Goal: Complete application form

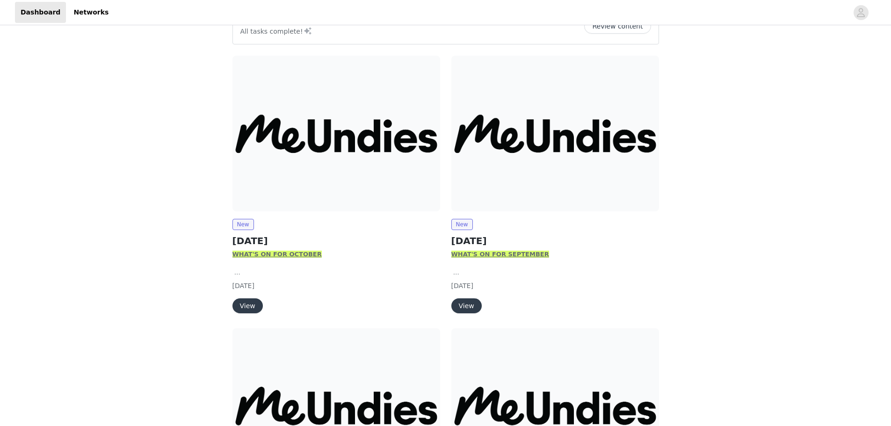
scroll to position [140, 0]
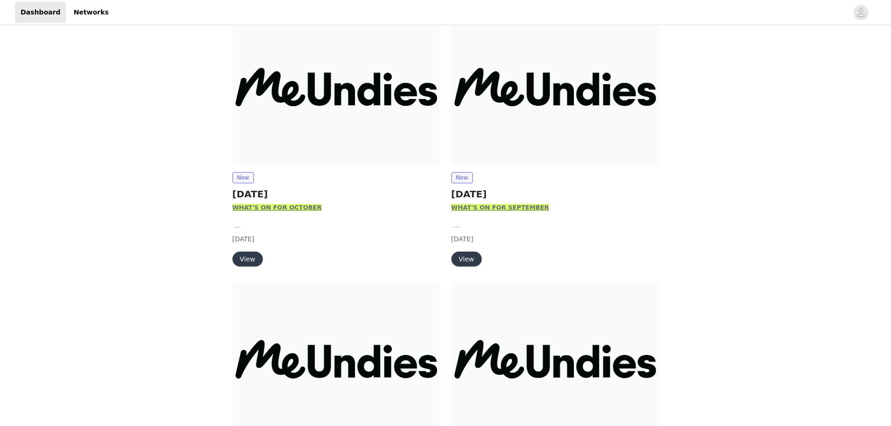
click at [259, 256] on button "View" at bounding box center [247, 259] width 30 height 15
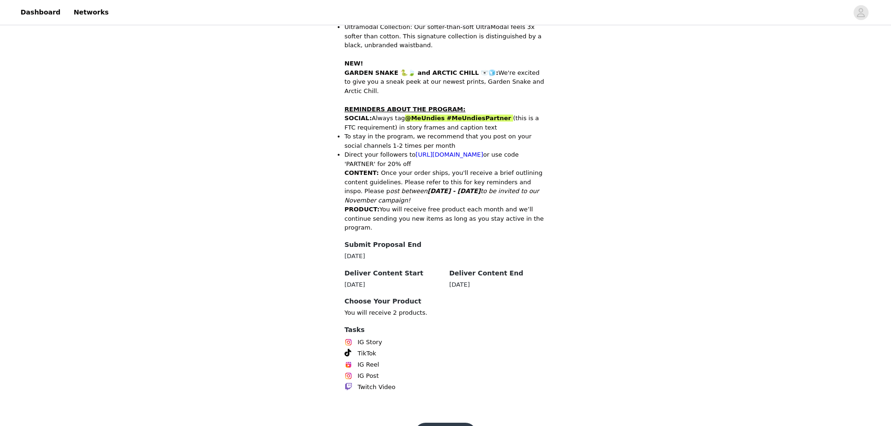
scroll to position [377, 0]
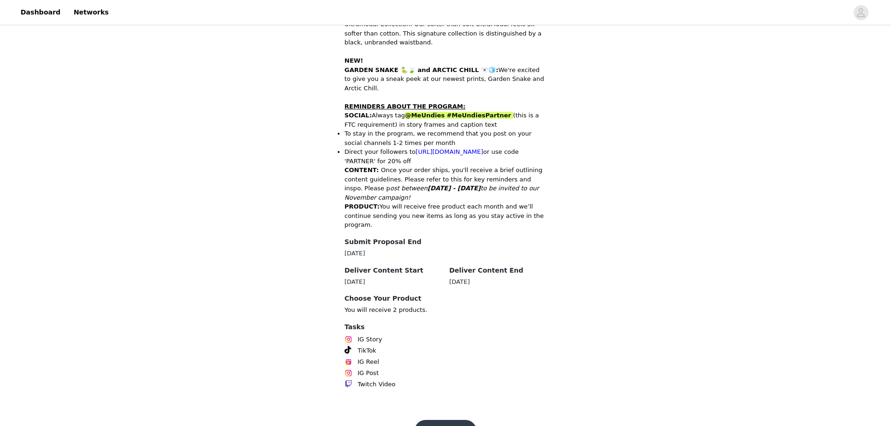
click at [442, 420] on button "Get Started" at bounding box center [445, 431] width 62 height 22
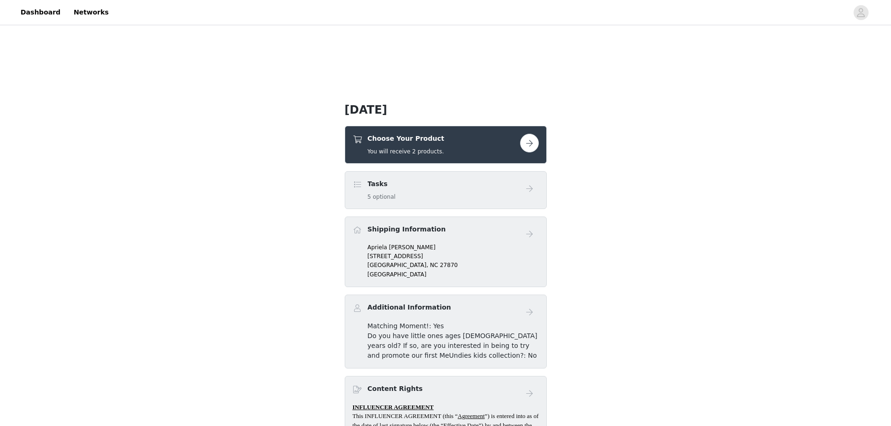
scroll to position [187, 0]
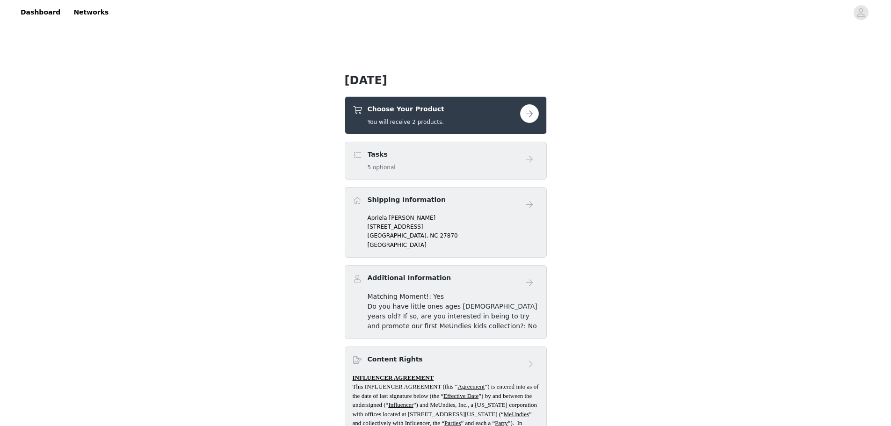
click at [523, 115] on button "button" at bounding box center [529, 113] width 19 height 19
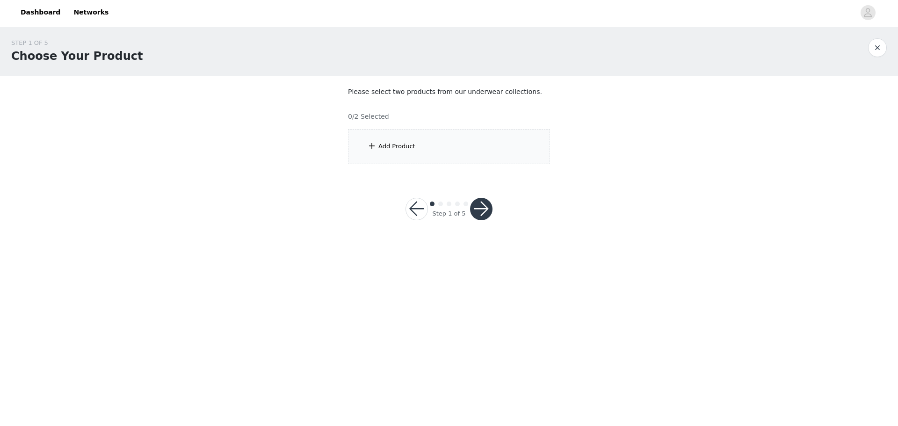
click at [450, 153] on div "Add Product" at bounding box center [449, 146] width 202 height 35
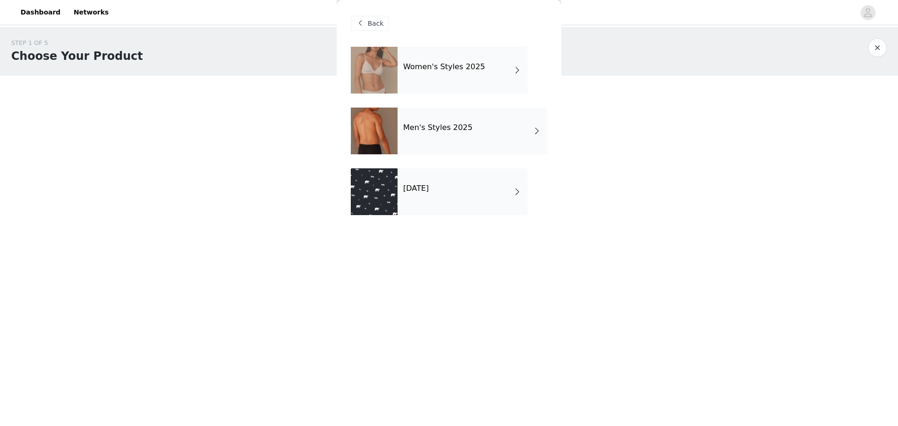
click at [497, 79] on div "Women's Styles 2025" at bounding box center [463, 70] width 130 height 47
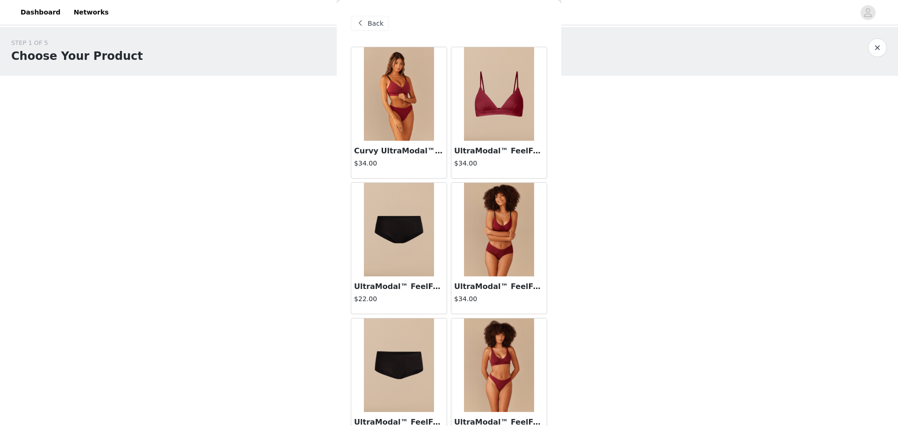
click at [378, 30] on div "Back" at bounding box center [370, 23] width 38 height 15
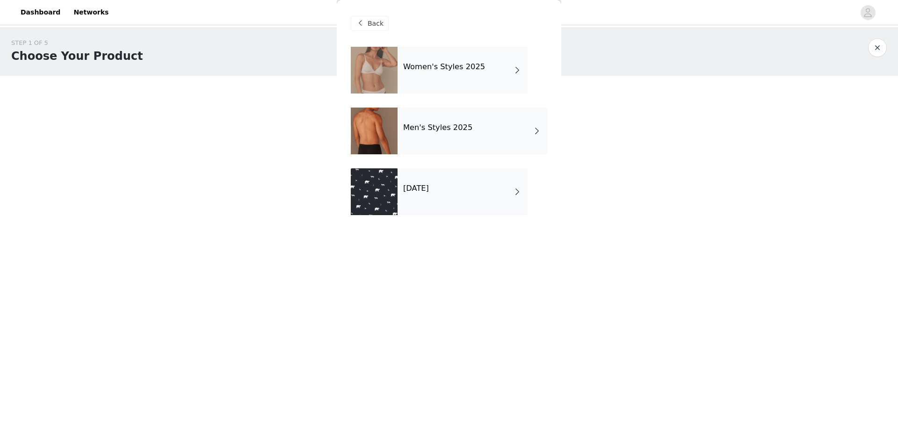
click at [438, 202] on div "[DATE]" at bounding box center [463, 191] width 130 height 47
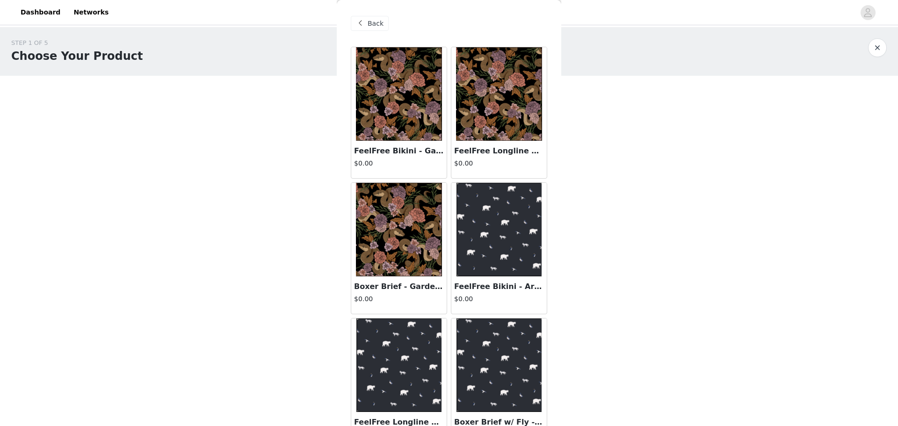
click at [374, 26] on span "Back" at bounding box center [376, 24] width 16 height 10
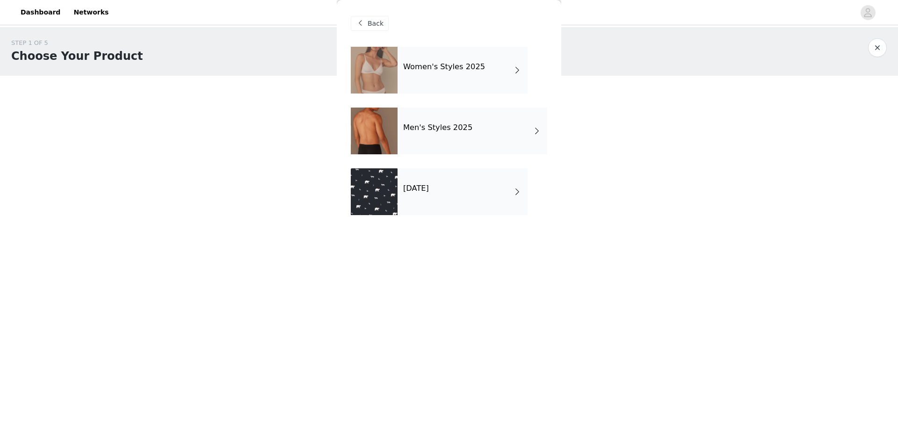
click at [420, 65] on h4 "Women's Styles 2025" at bounding box center [444, 67] width 82 height 8
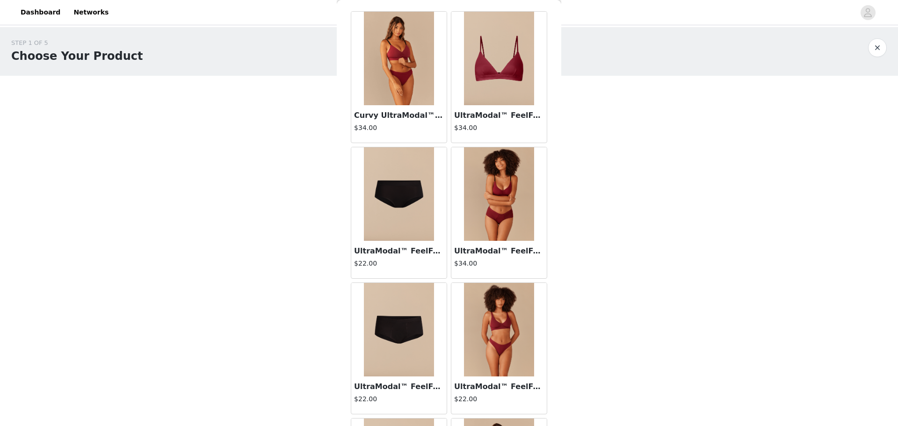
scroll to position [23, 0]
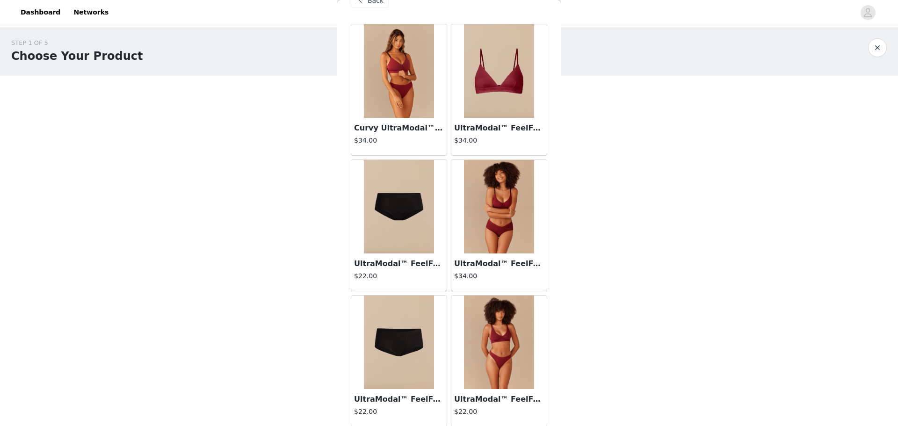
click at [471, 131] on h3 "UltraModal™ FeelFree Triangle Bralette | Cabernet/Cabernet" at bounding box center [499, 128] width 90 height 11
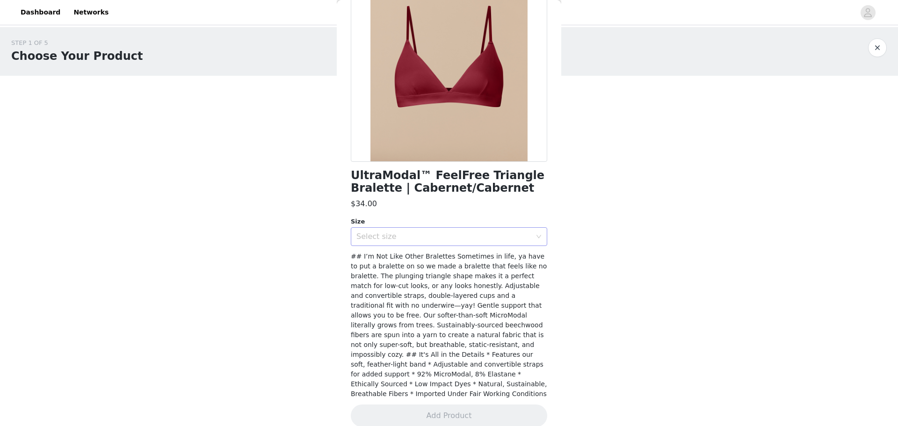
scroll to position [98, 0]
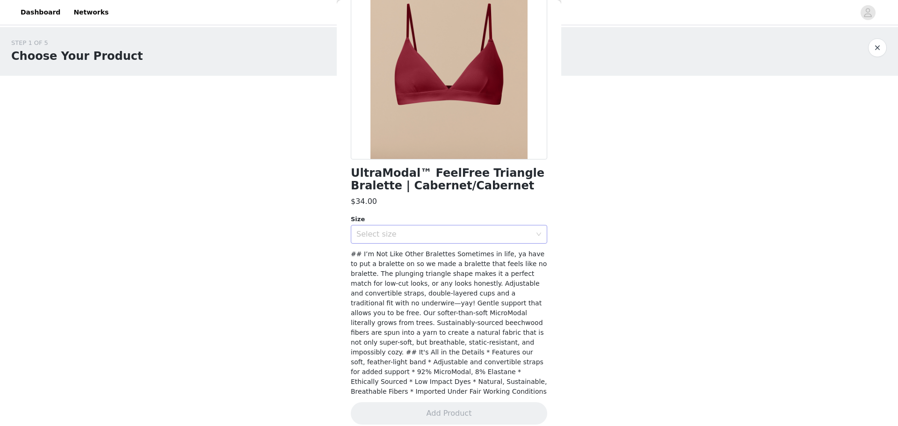
click at [421, 230] on div "Select size" at bounding box center [443, 234] width 175 height 9
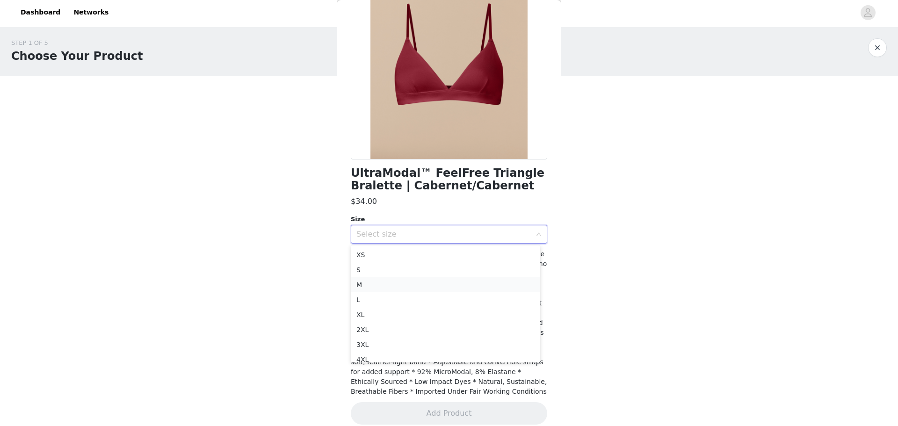
click at [387, 283] on li "M" at bounding box center [445, 284] width 189 height 15
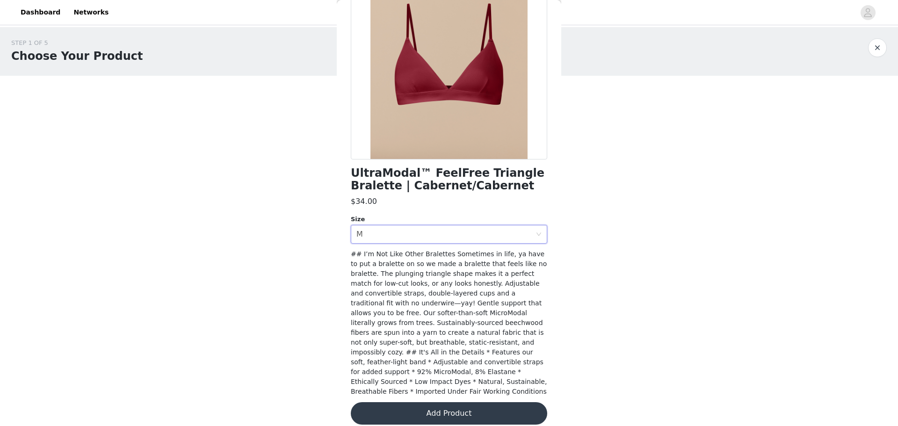
click at [404, 407] on button "Add Product" at bounding box center [449, 413] width 196 height 22
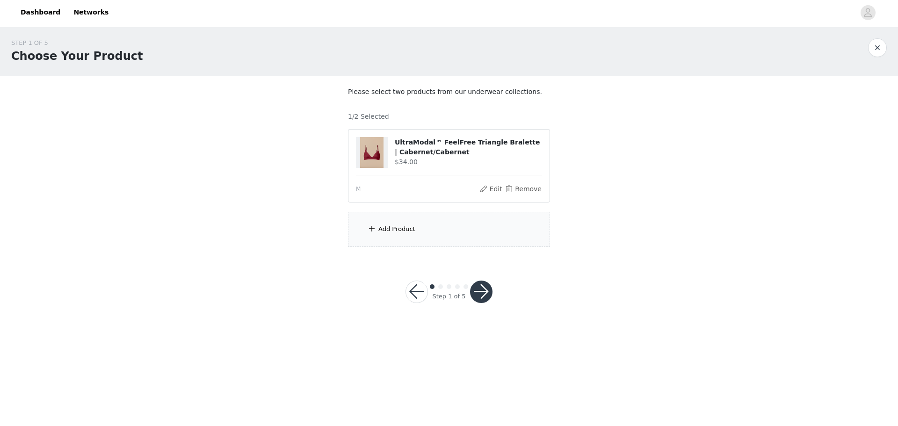
click at [430, 225] on div "Add Product" at bounding box center [449, 229] width 202 height 35
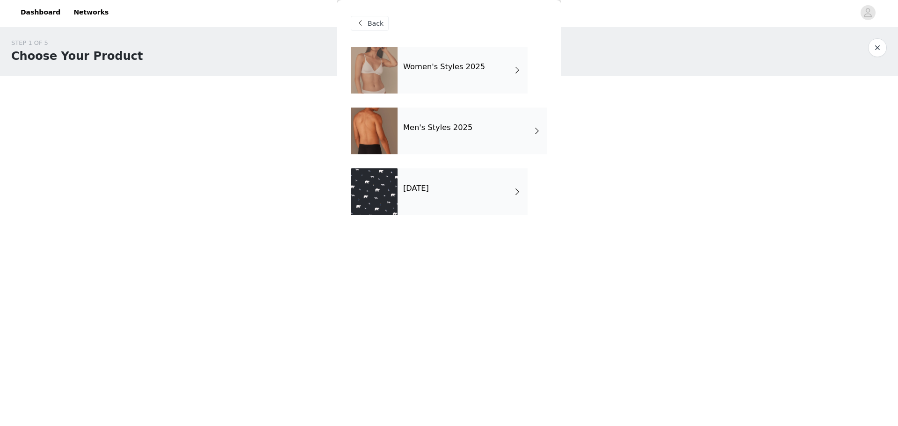
click at [466, 78] on div "Women's Styles 2025" at bounding box center [463, 70] width 130 height 47
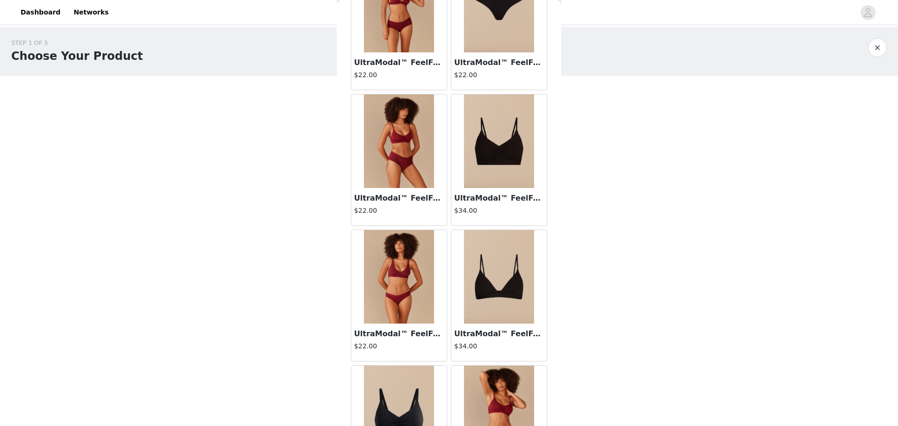
scroll to position [537, 0]
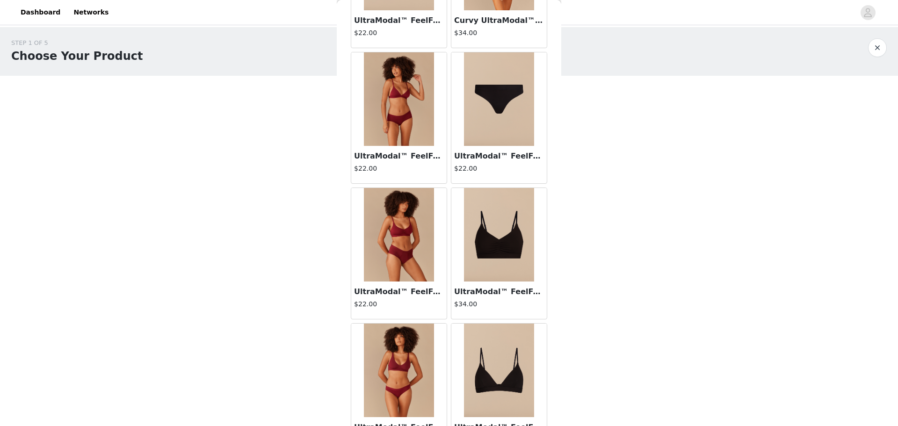
click at [406, 234] on img at bounding box center [399, 235] width 70 height 94
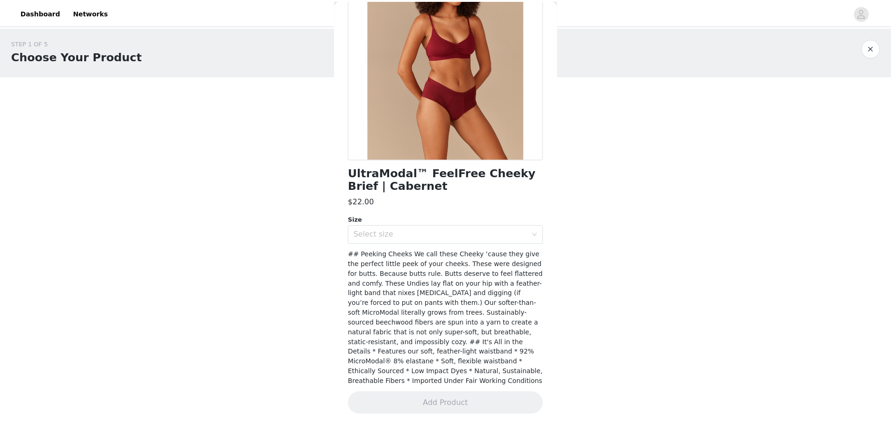
scroll to position [88, 0]
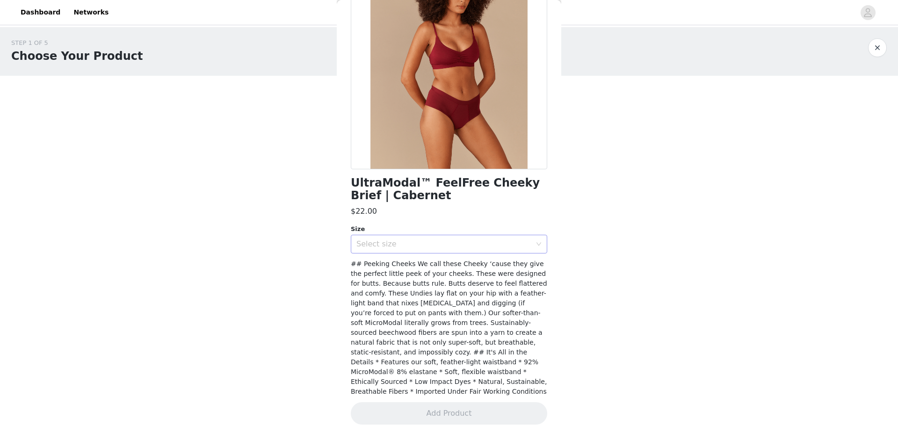
drag, startPoint x: 406, startPoint y: 244, endPoint x: 403, endPoint y: 239, distance: 6.4
click at [403, 239] on div "Select size" at bounding box center [445, 244] width 179 height 18
click at [425, 215] on div "$22.00" at bounding box center [449, 211] width 196 height 11
click at [427, 246] on div "Select size" at bounding box center [443, 243] width 175 height 9
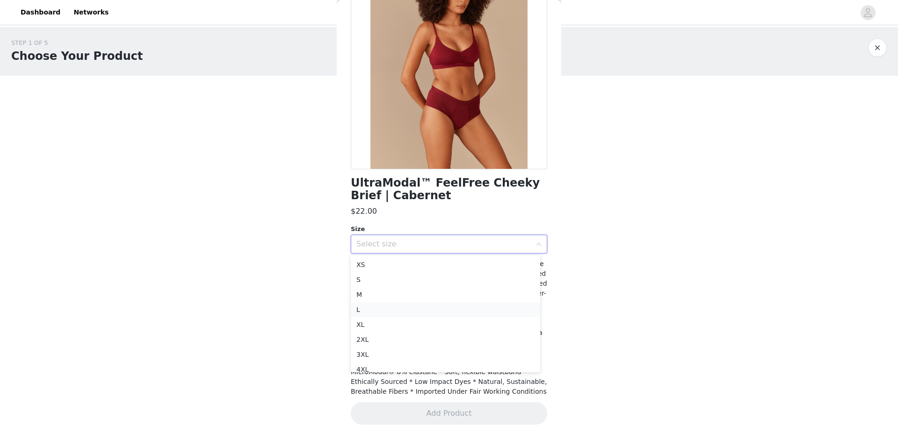
click at [392, 310] on li "L" at bounding box center [445, 309] width 189 height 15
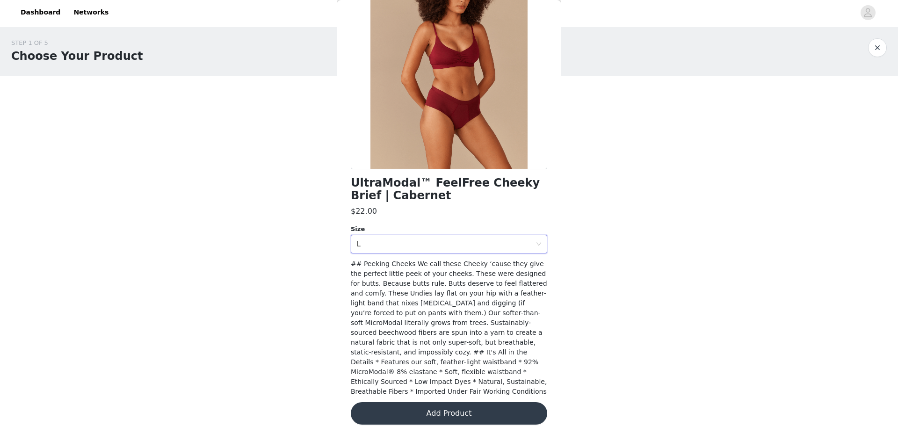
click at [426, 402] on button "Add Product" at bounding box center [449, 413] width 196 height 22
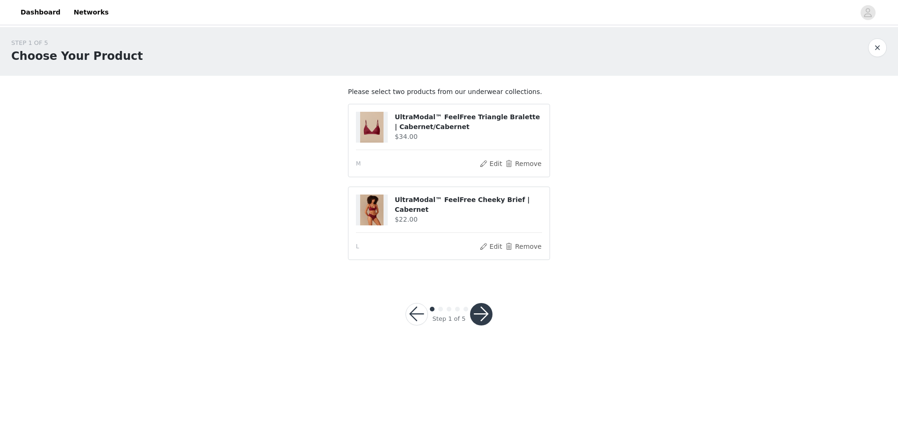
click at [478, 316] on button "button" at bounding box center [481, 314] width 22 height 22
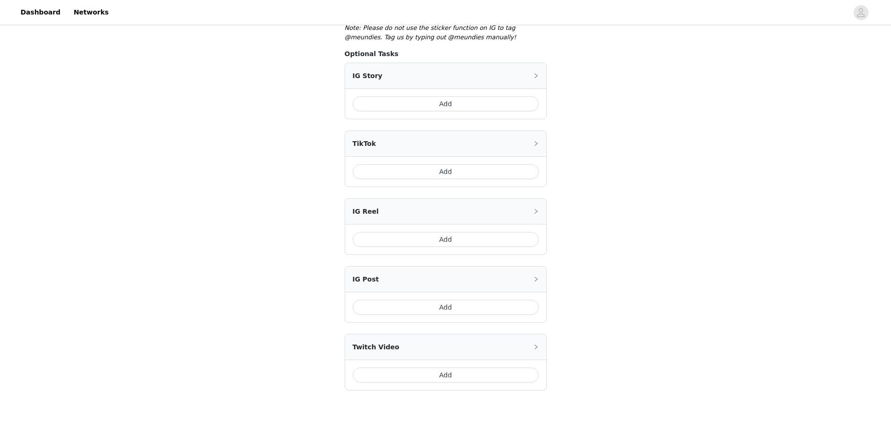
scroll to position [234, 0]
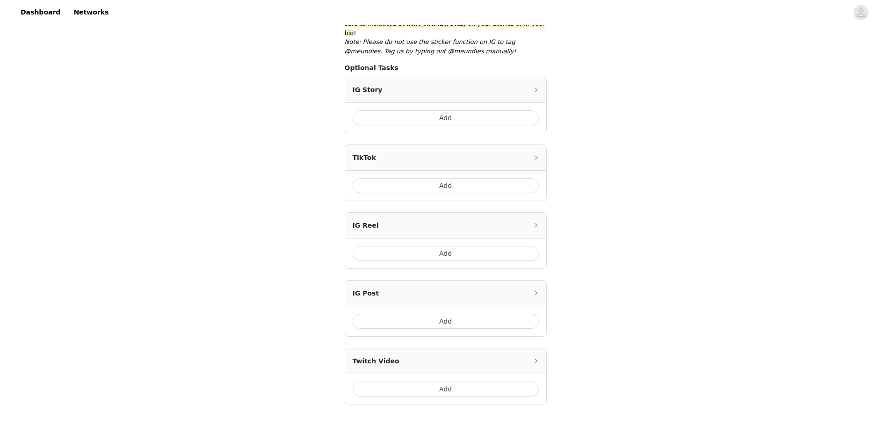
click at [531, 84] on div "IG Story" at bounding box center [445, 89] width 201 height 25
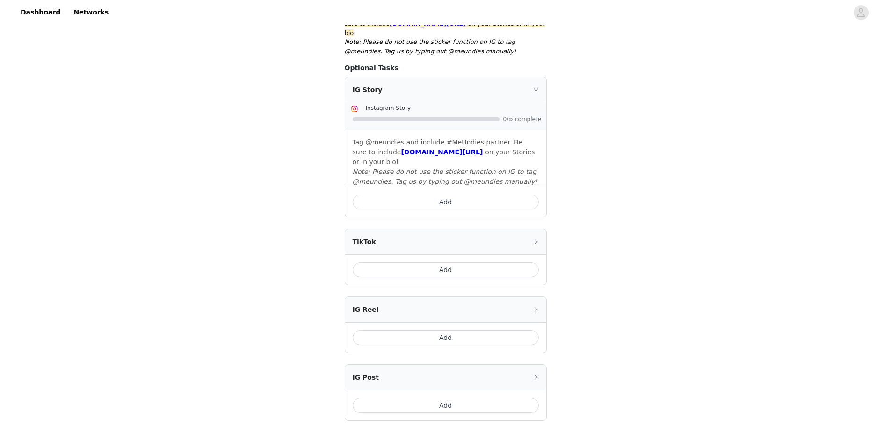
click at [466, 195] on button "Add" at bounding box center [446, 202] width 186 height 15
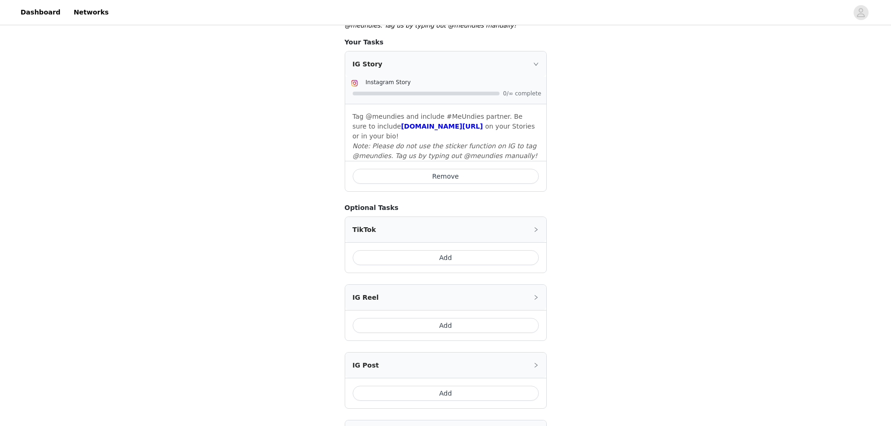
scroll to position [391, 0]
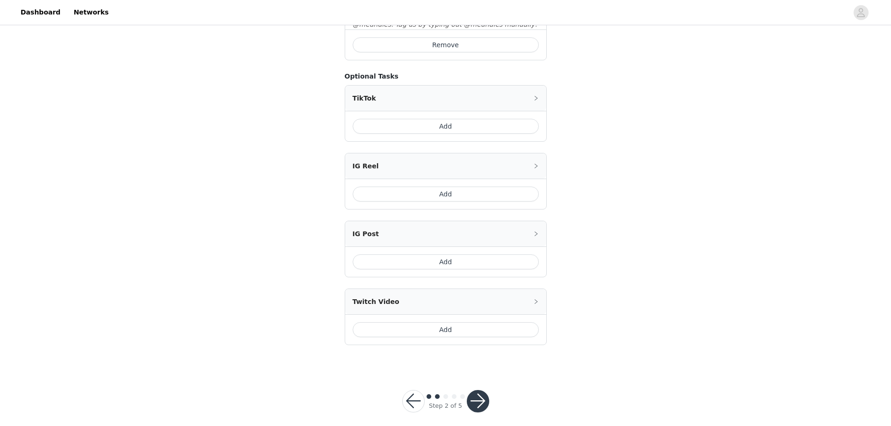
click at [475, 392] on button "button" at bounding box center [478, 401] width 22 height 22
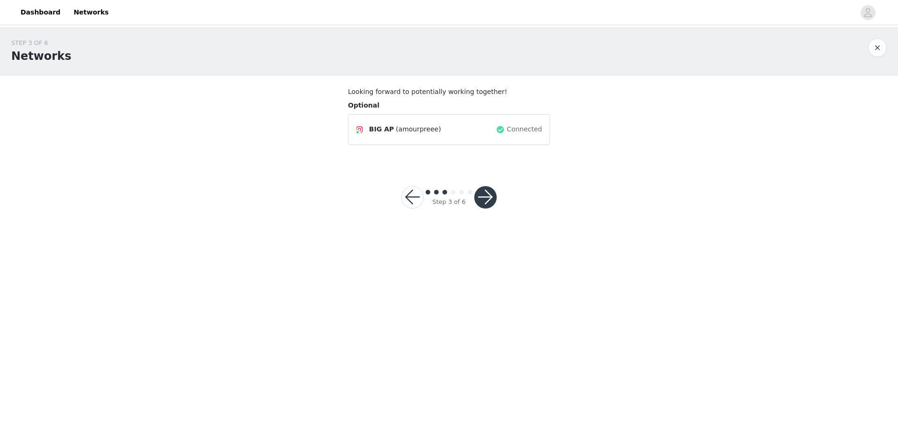
click at [485, 196] on button "button" at bounding box center [485, 197] width 22 height 22
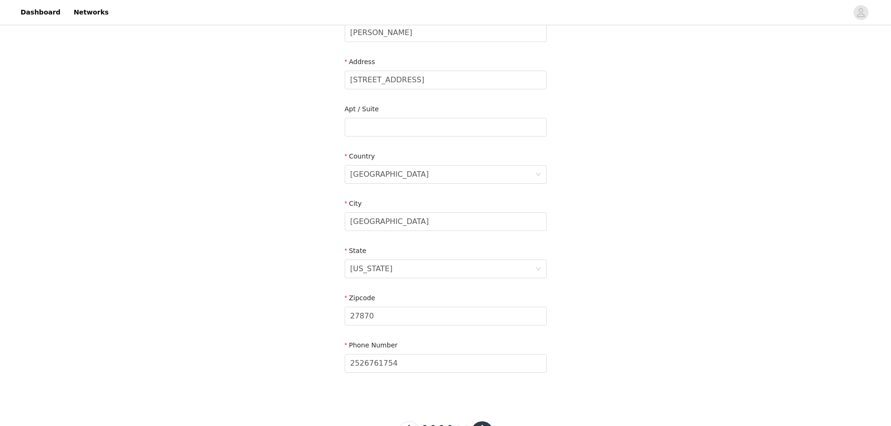
scroll to position [212, 0]
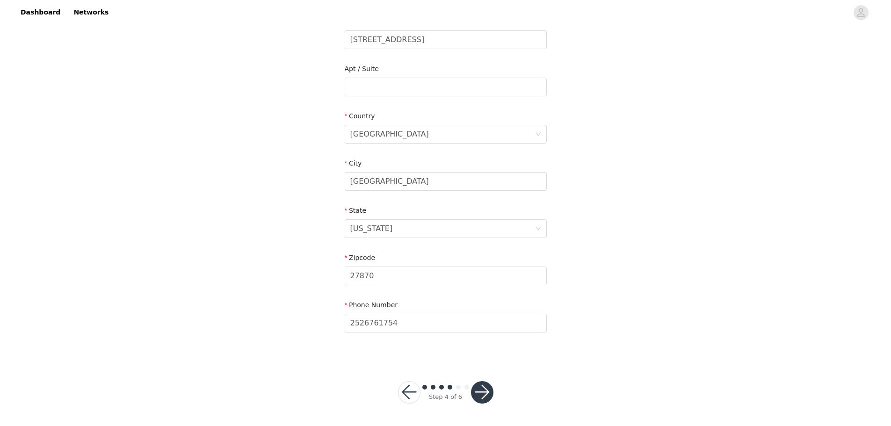
click at [485, 391] on button "button" at bounding box center [482, 392] width 22 height 22
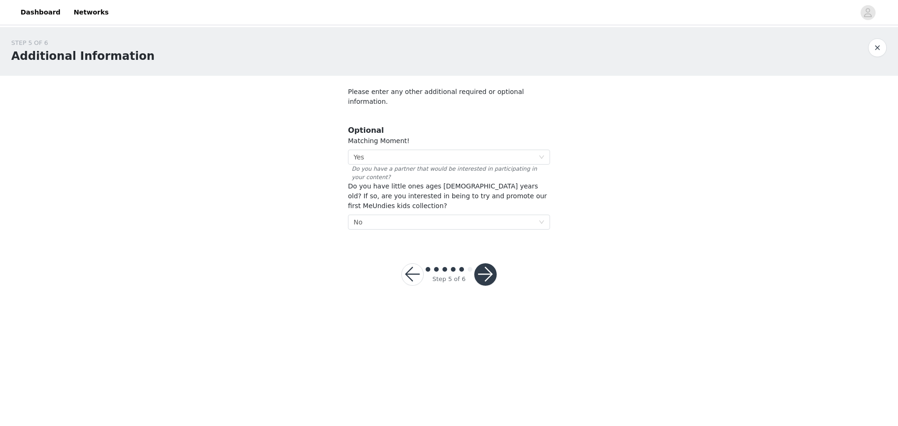
click at [491, 263] on button "button" at bounding box center [485, 274] width 22 height 22
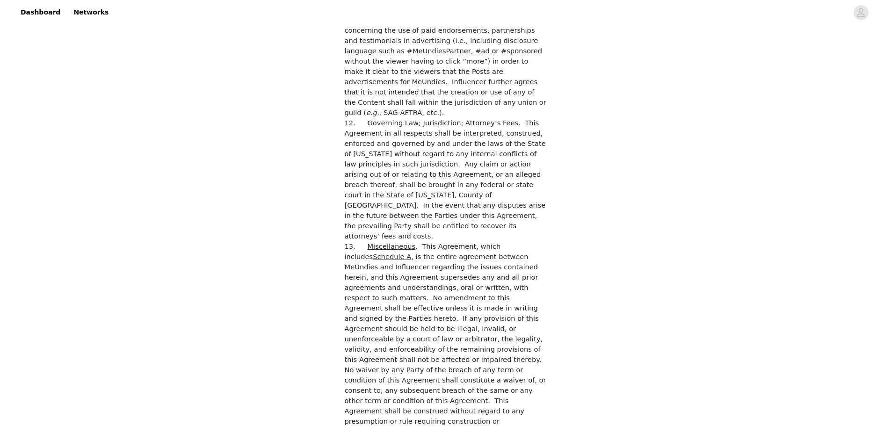
scroll to position [2484, 0]
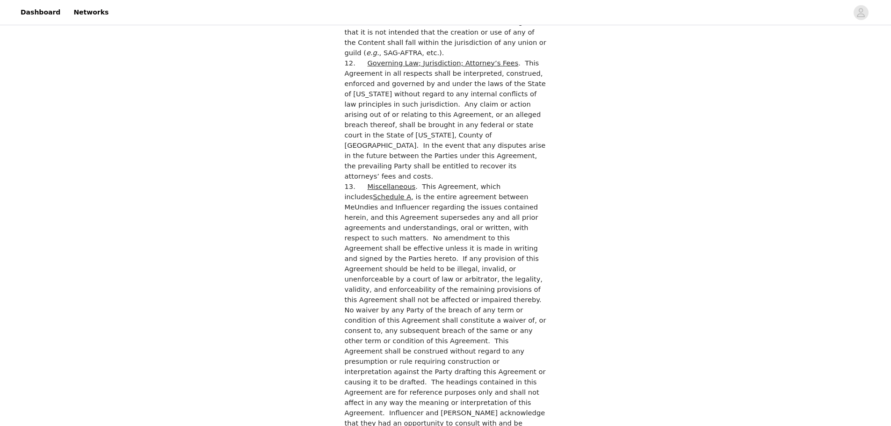
checkbox input "true"
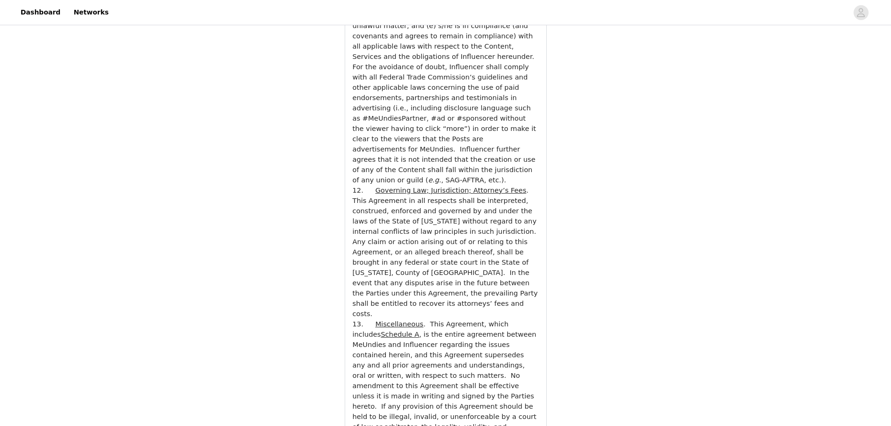
scroll to position [3271, 0]
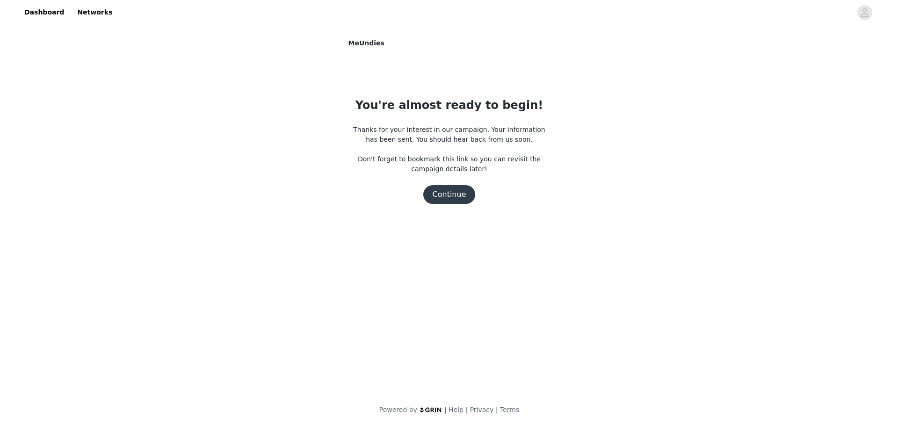
scroll to position [0, 0]
click at [449, 190] on button "Continue" at bounding box center [449, 194] width 52 height 19
